Goal: Information Seeking & Learning: Learn about a topic

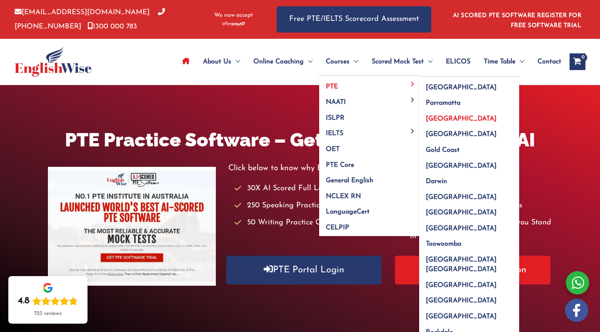
click at [430, 122] on link "[GEOGRAPHIC_DATA]" at bounding box center [469, 116] width 100 height 16
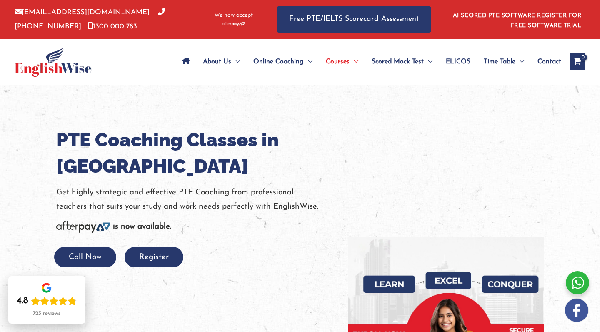
click at [293, 108] on div at bounding box center [300, 279] width 600 height 389
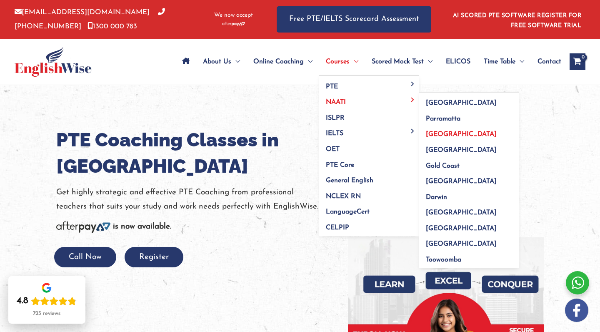
click at [433, 134] on span "[GEOGRAPHIC_DATA]" at bounding box center [461, 134] width 71 height 7
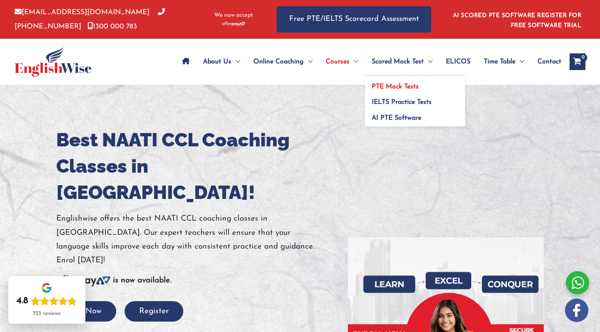
click at [407, 87] on span "PTE Mock Tests" at bounding box center [395, 86] width 47 height 7
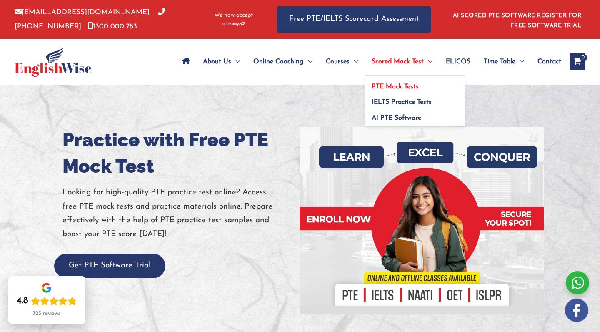
click at [401, 89] on span "PTE Mock Tests" at bounding box center [395, 86] width 47 height 7
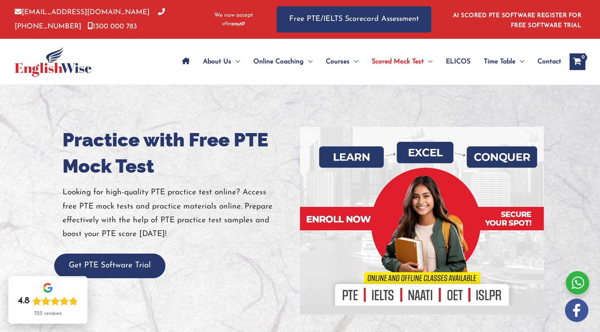
click at [577, 283] on div at bounding box center [577, 282] width 23 height 23
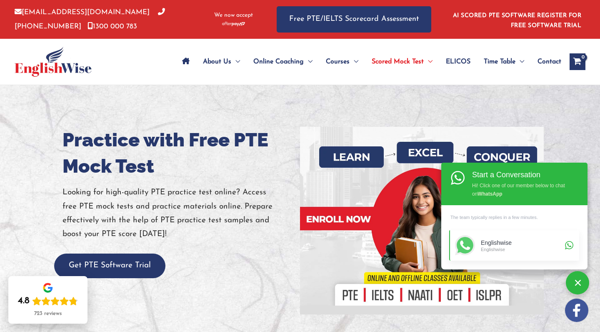
click at [529, 250] on div "Englishwise" at bounding box center [522, 249] width 82 height 6
